Goal: Information Seeking & Learning: Learn about a topic

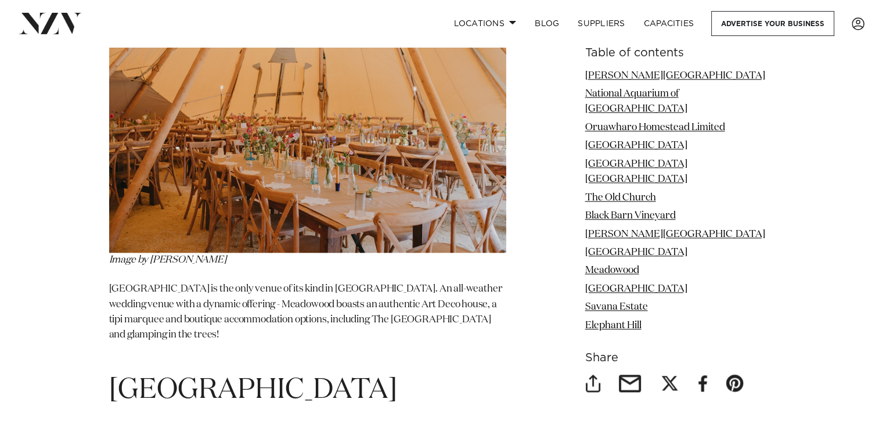
scroll to position [5865, 0]
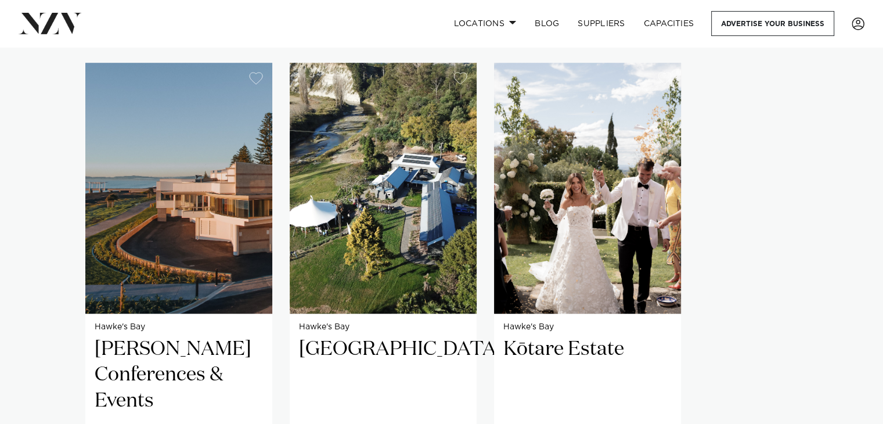
scroll to position [813, 0]
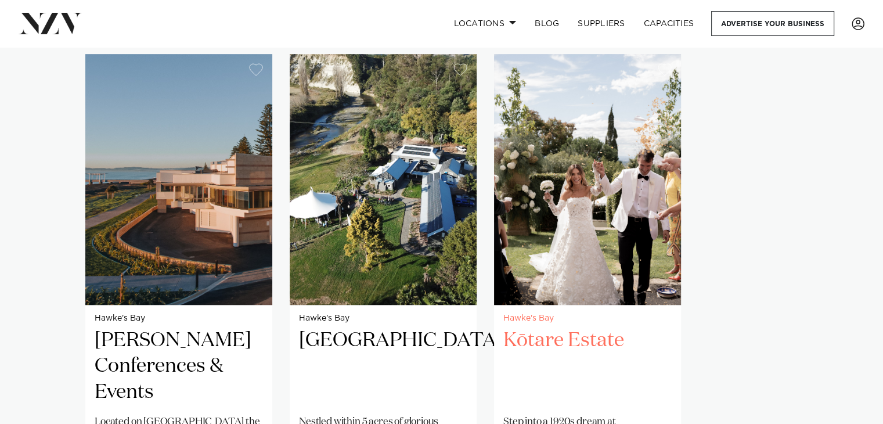
click at [575, 328] on h2 "Kōtare Estate" at bounding box center [587, 367] width 168 height 78
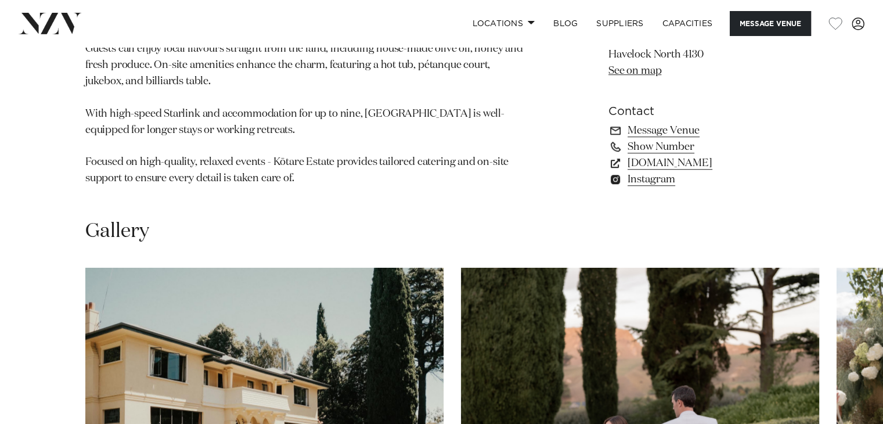
scroll to position [1045, 0]
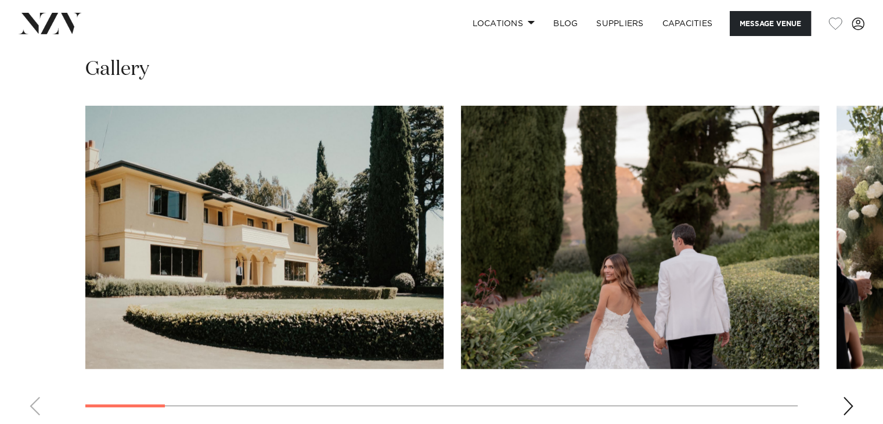
click at [845, 397] on div "Next slide" at bounding box center [849, 406] width 12 height 19
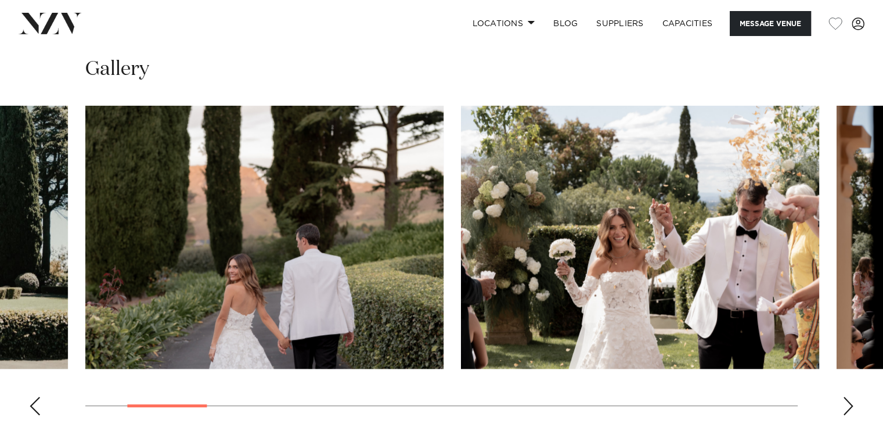
click at [845, 397] on div "Next slide" at bounding box center [849, 406] width 12 height 19
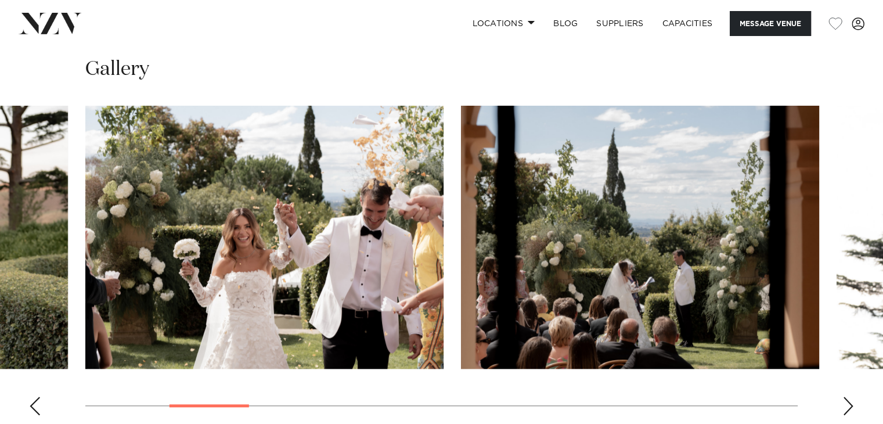
click at [845, 397] on div "Next slide" at bounding box center [849, 406] width 12 height 19
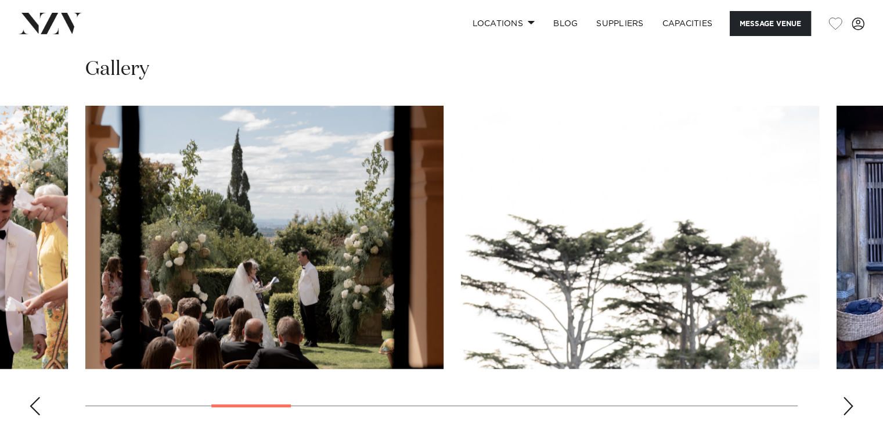
click at [845, 397] on div "Next slide" at bounding box center [849, 406] width 12 height 19
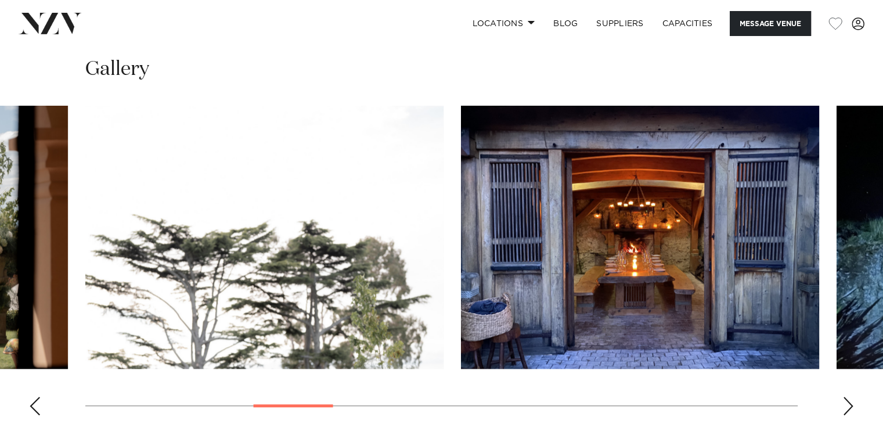
click at [845, 397] on div "Next slide" at bounding box center [849, 406] width 12 height 19
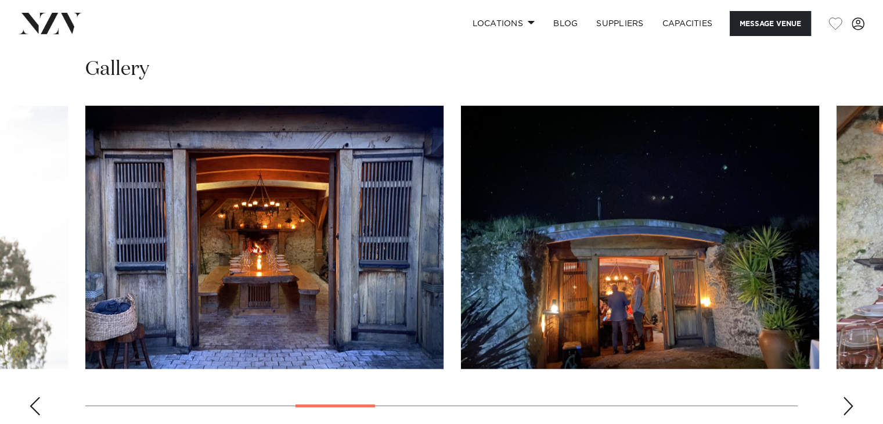
click at [845, 397] on div "Next slide" at bounding box center [849, 406] width 12 height 19
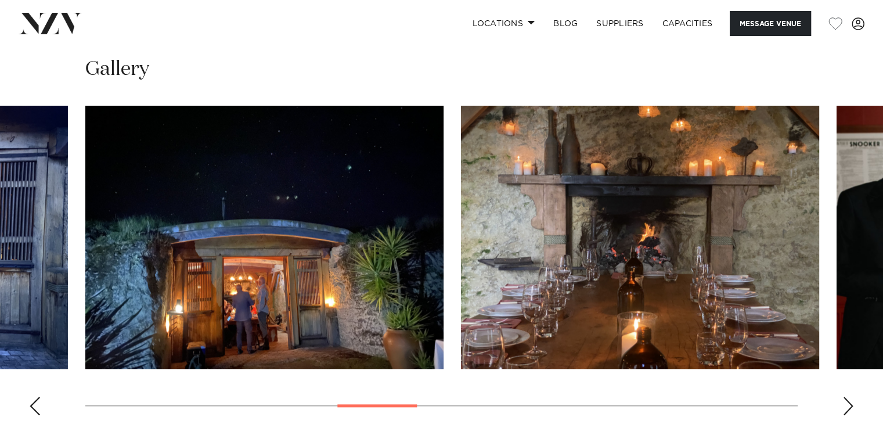
click at [841, 355] on swiper-container at bounding box center [441, 265] width 883 height 319
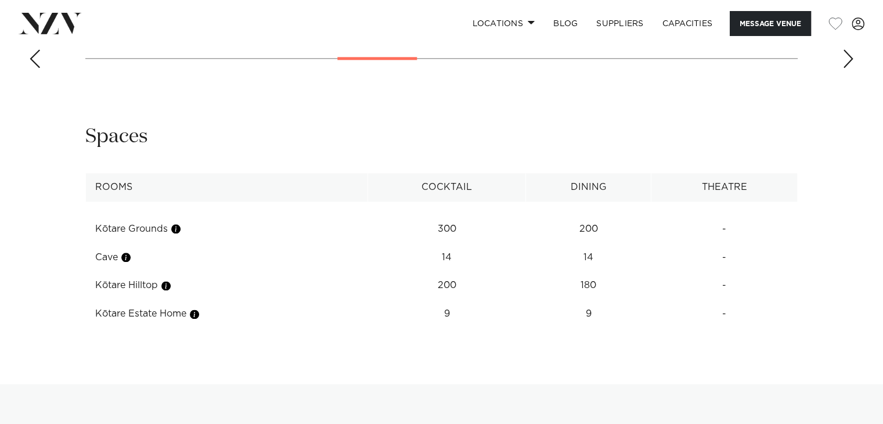
scroll to position [1394, 0]
click at [618, 242] on td "9" at bounding box center [588, 228] width 125 height 28
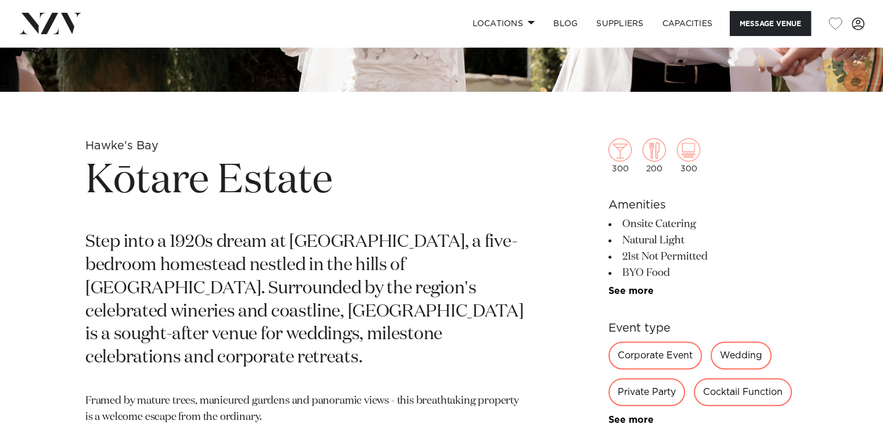
scroll to position [348, 0]
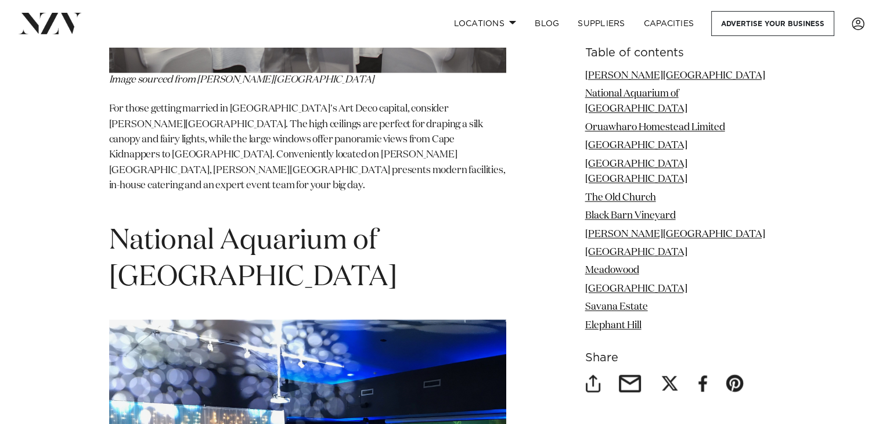
scroll to position [1800, 0]
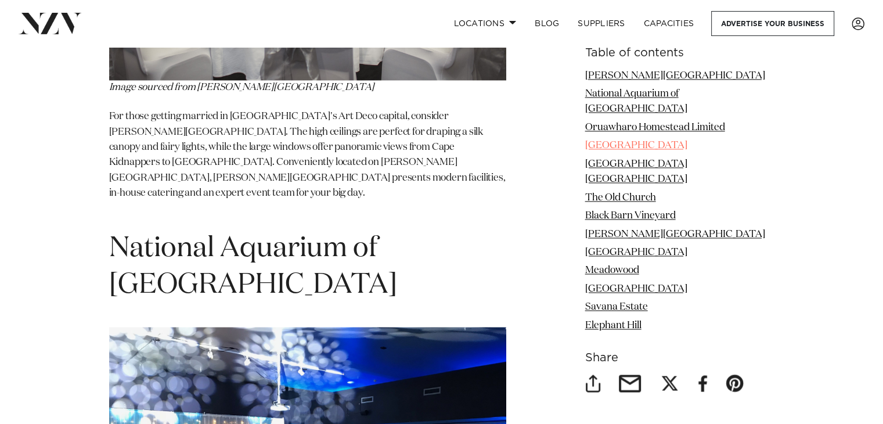
click at [663, 141] on link "Gwavas Gardens" at bounding box center [636, 146] width 102 height 10
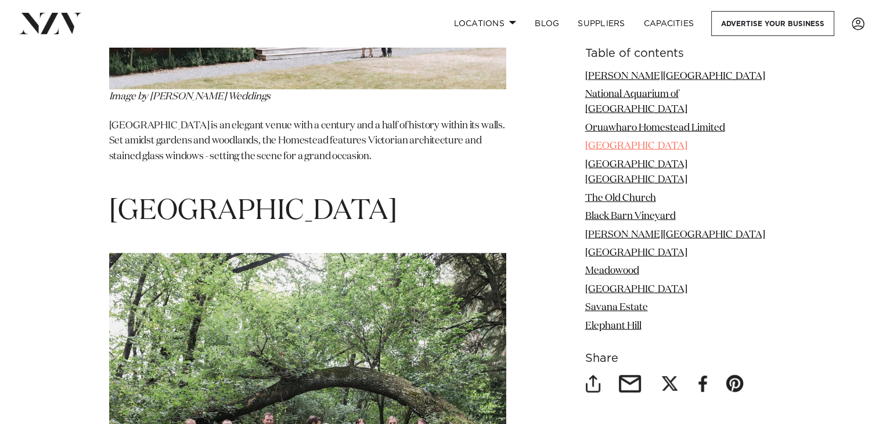
scroll to position [2808, 0]
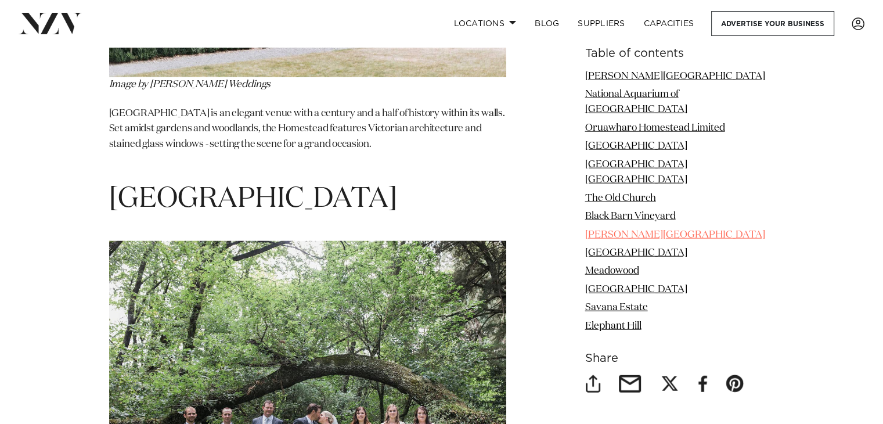
click at [667, 229] on link "Greenhill Lodge" at bounding box center [675, 234] width 180 height 10
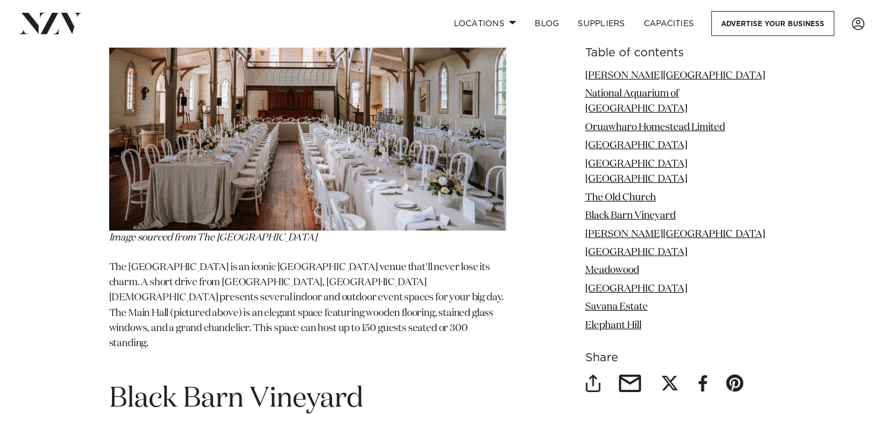
scroll to position [4083, 0]
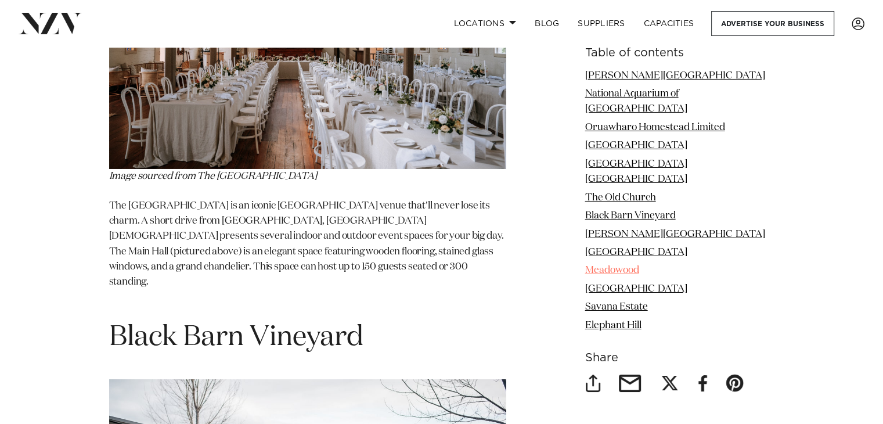
click at [639, 266] on link "Meadowood" at bounding box center [612, 271] width 54 height 10
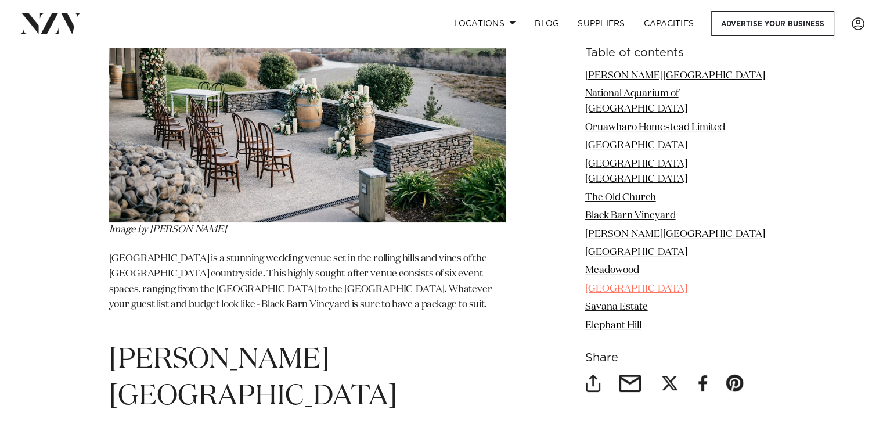
scroll to position [4506, 0]
click at [647, 284] on link "East Pier Hotel" at bounding box center [636, 289] width 102 height 10
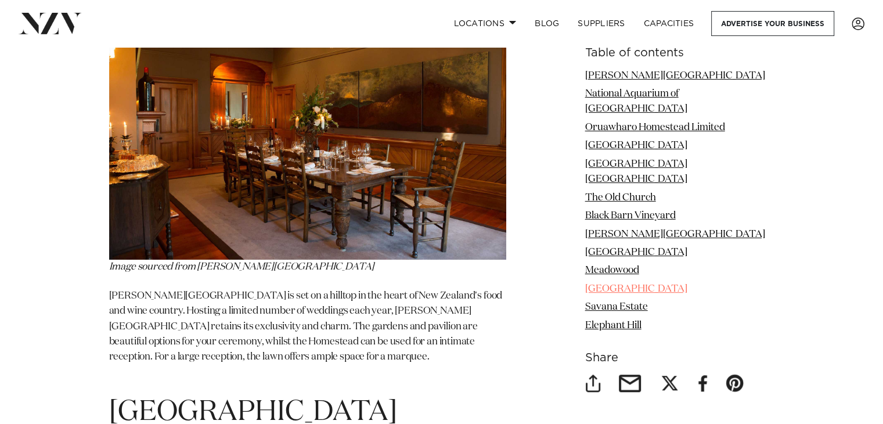
scroll to position [4950, 0]
drag, startPoint x: 301, startPoint y: 67, endPoint x: 98, endPoint y: 69, distance: 202.7
copy span "East Pier Hotel"
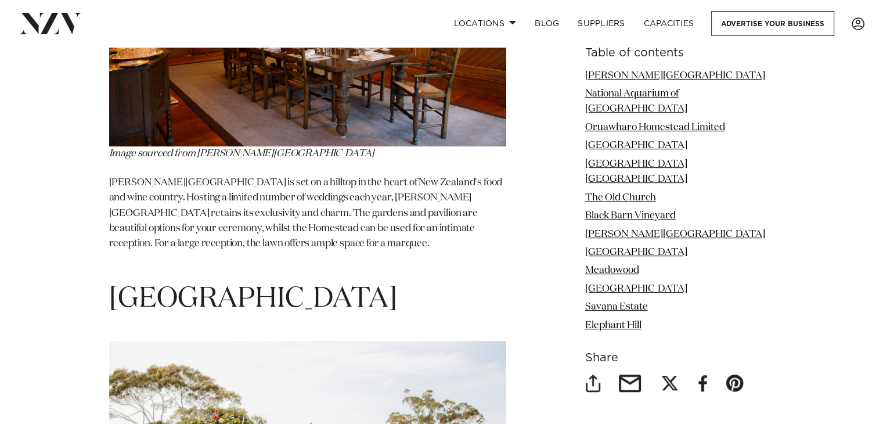
scroll to position [5066, 0]
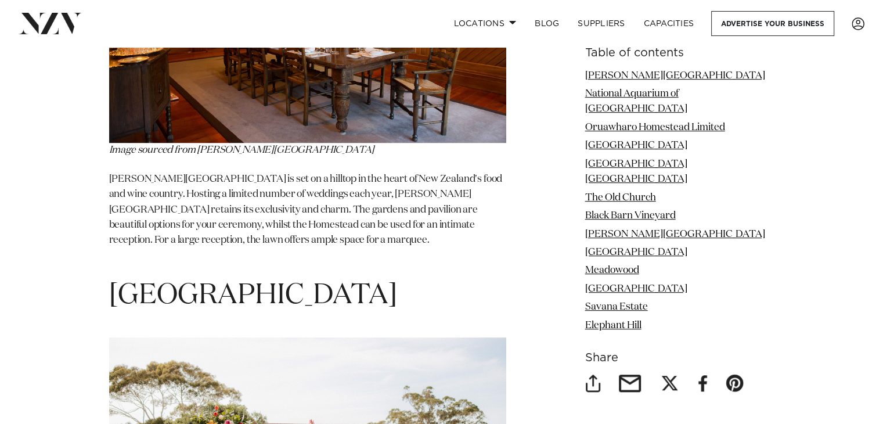
drag, startPoint x: 286, startPoint y: 146, endPoint x: 146, endPoint y: 142, distance: 140.0
copy span "Savana Estate"
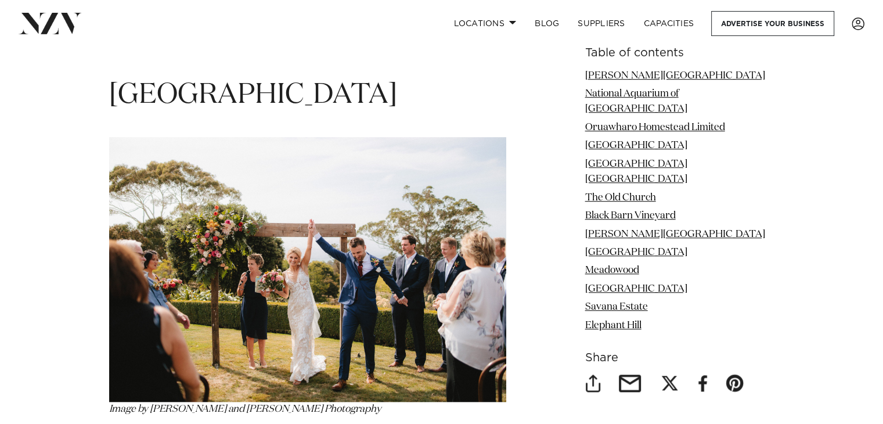
scroll to position [5240, 0]
